Goal: Transaction & Acquisition: Subscribe to service/newsletter

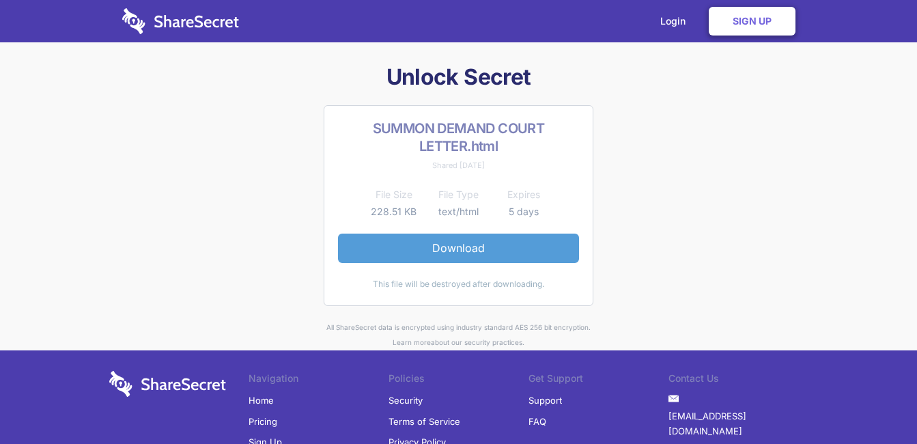
click at [462, 247] on link "Download" at bounding box center [458, 248] width 241 height 29
click at [500, 254] on link "Download" at bounding box center [458, 248] width 241 height 29
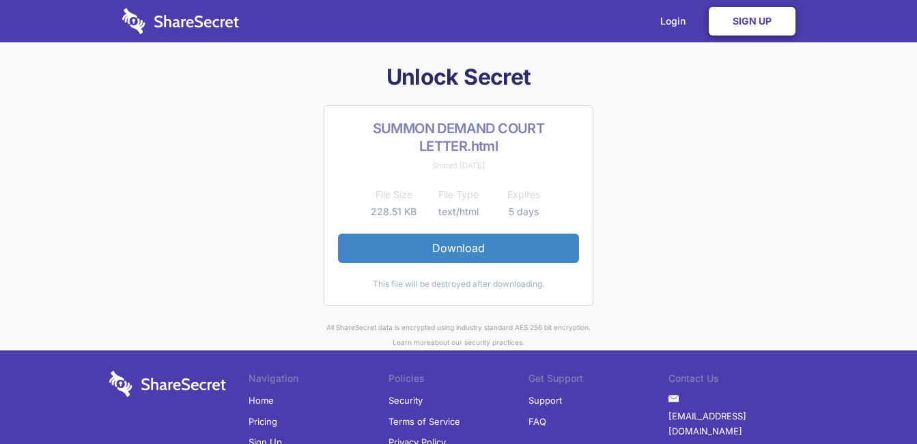
click at [746, 27] on link "Sign Up" at bounding box center [752, 21] width 87 height 29
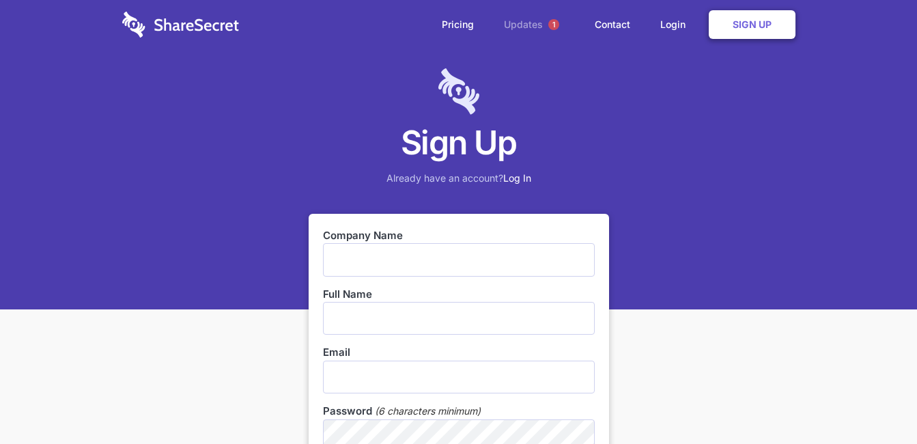
click at [528, 23] on link "Updates 1" at bounding box center [534, 24] width 88 height 49
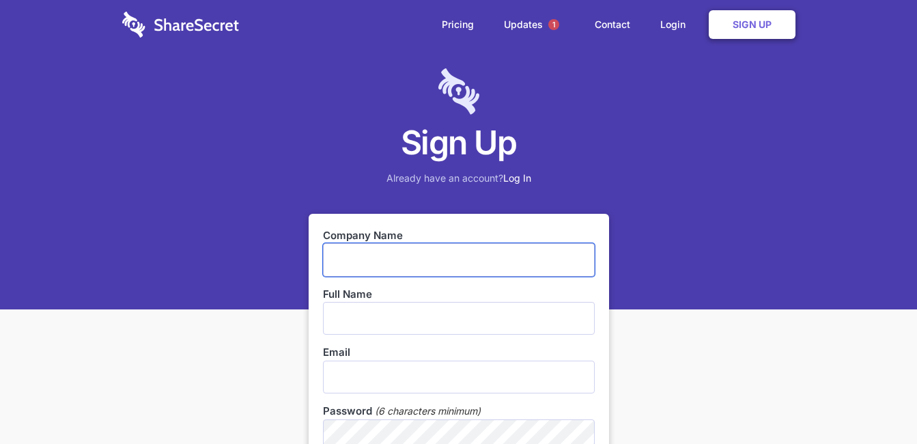
click at [369, 245] on input "text" at bounding box center [459, 259] width 272 height 33
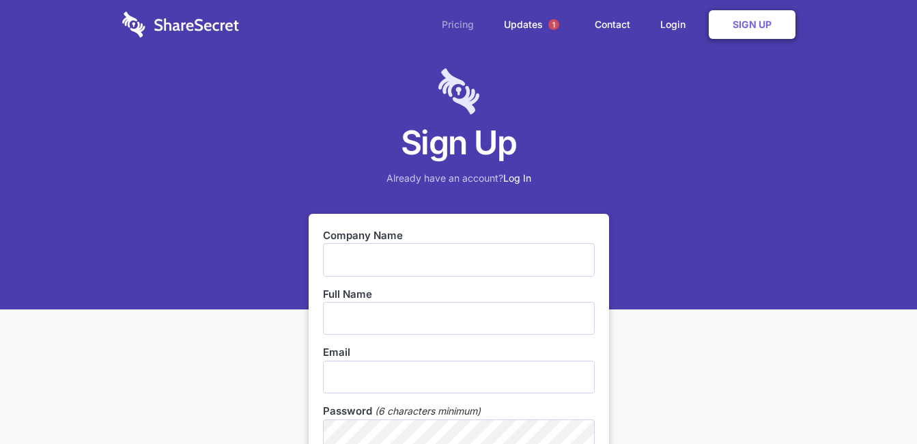
click at [456, 25] on link "Pricing" at bounding box center [457, 24] width 59 height 42
